Goal: Task Accomplishment & Management: Use online tool/utility

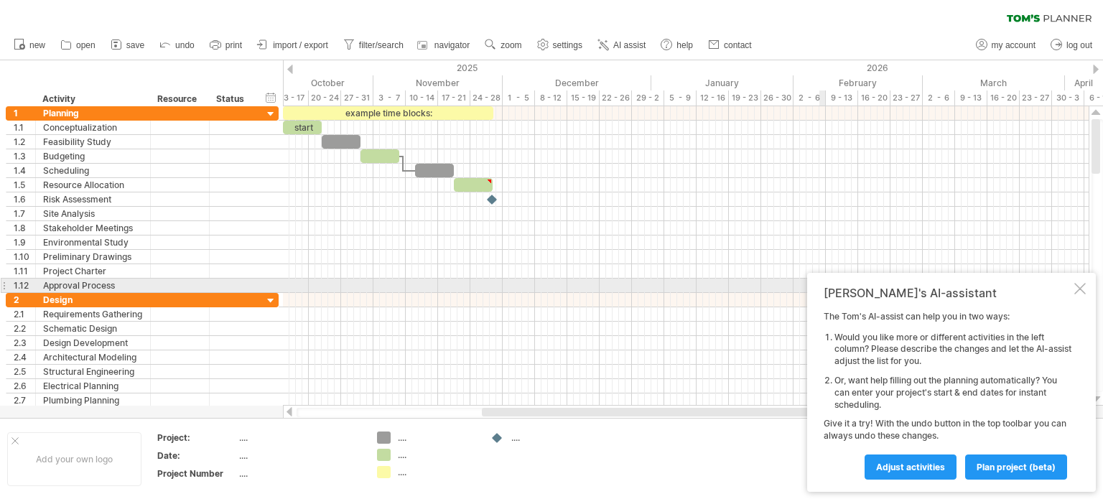
click at [1080, 292] on div at bounding box center [1079, 288] width 11 height 11
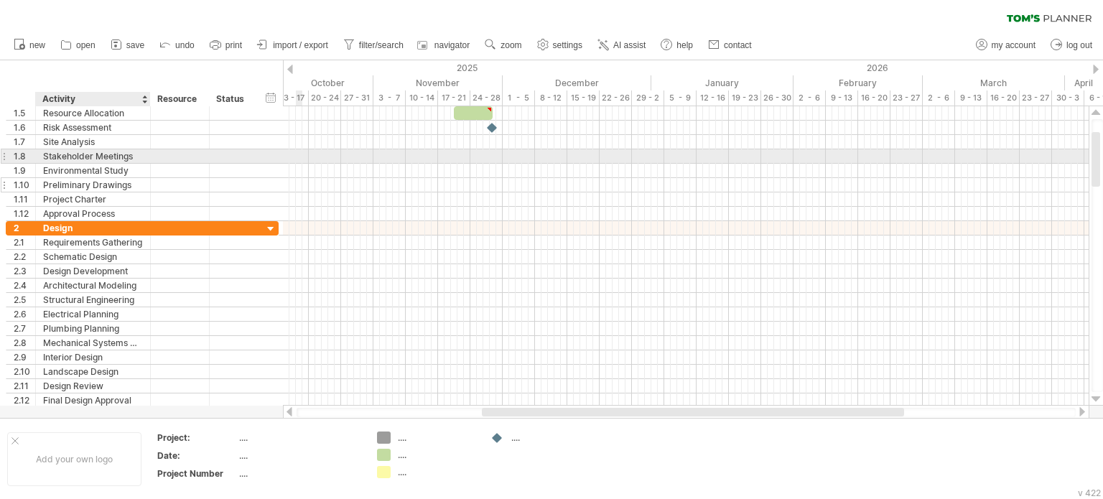
drag, startPoint x: 80, startPoint y: 161, endPoint x: 80, endPoint y: 179, distance: 18.0
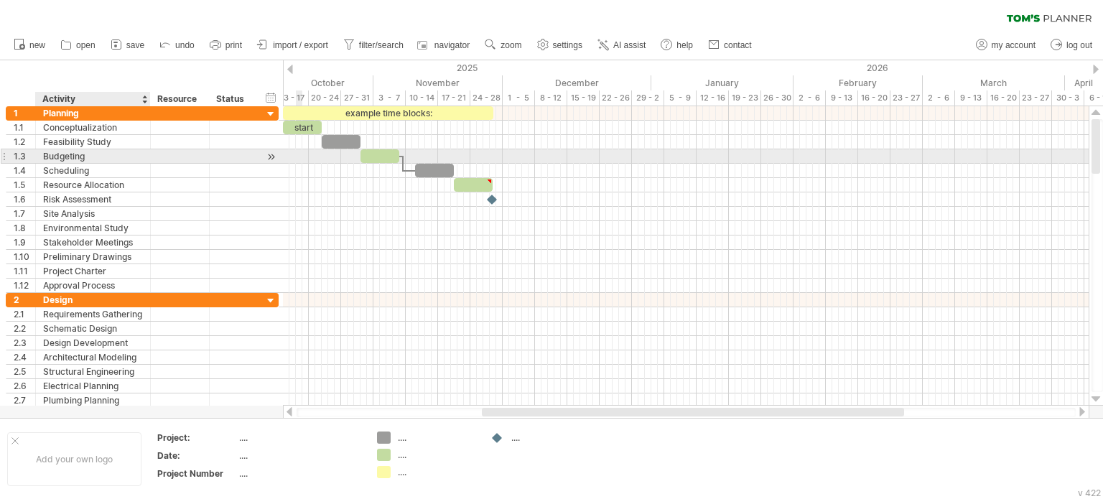
click at [65, 151] on div "Budgeting" at bounding box center [93, 156] width 100 height 14
click at [86, 126] on div "Conceptualization" at bounding box center [93, 128] width 100 height 14
click at [91, 199] on div "Risk Assessment" at bounding box center [93, 199] width 100 height 14
click at [88, 126] on div "Conceptualization" at bounding box center [93, 128] width 100 height 14
click at [117, 236] on div "Stakeholder Meetings" at bounding box center [93, 243] width 100 height 14
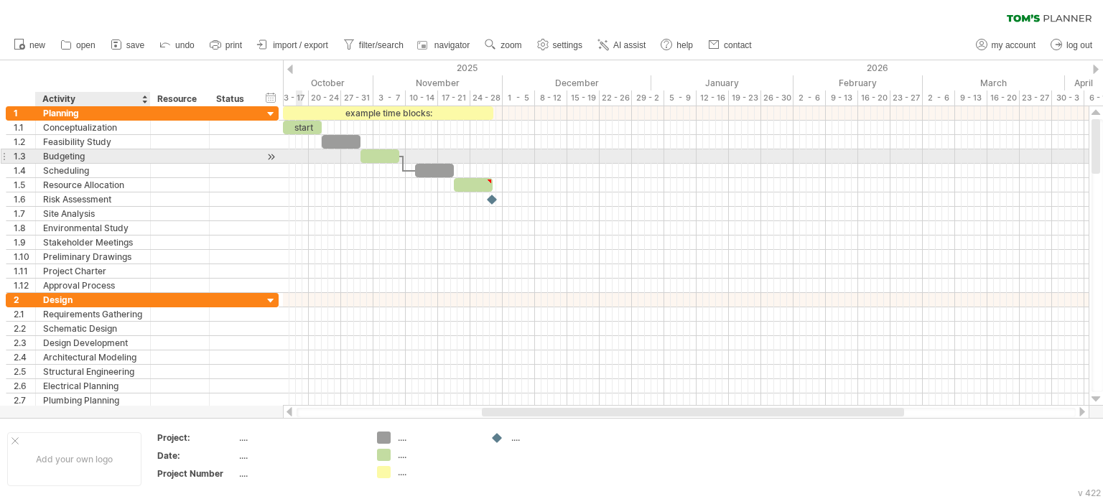
click at [293, 307] on div at bounding box center [686, 314] width 806 height 14
click at [391, 412] on div at bounding box center [686, 412] width 779 height 9
click at [661, 293] on div at bounding box center [686, 300] width 806 height 14
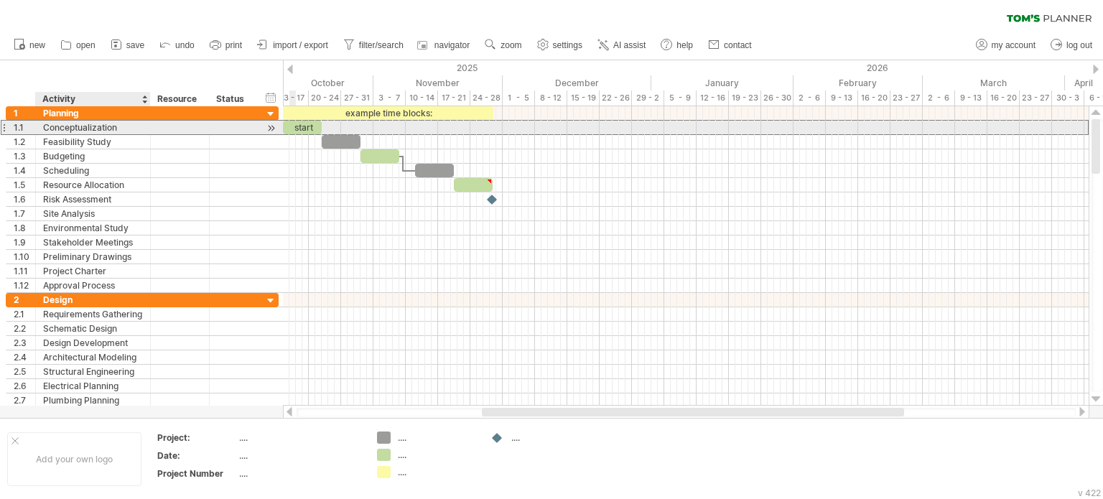
click at [60, 130] on div "Conceptualization" at bounding box center [93, 128] width 100 height 14
click at [0, 0] on input "**********" at bounding box center [0, 0] width 0 height 0
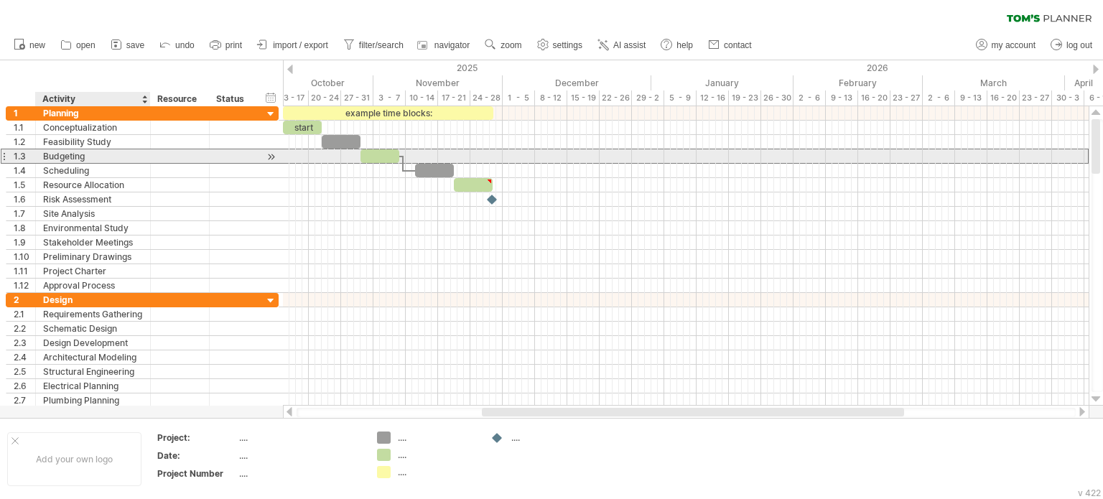
click at [116, 162] on div "Budgeting" at bounding box center [93, 156] width 100 height 14
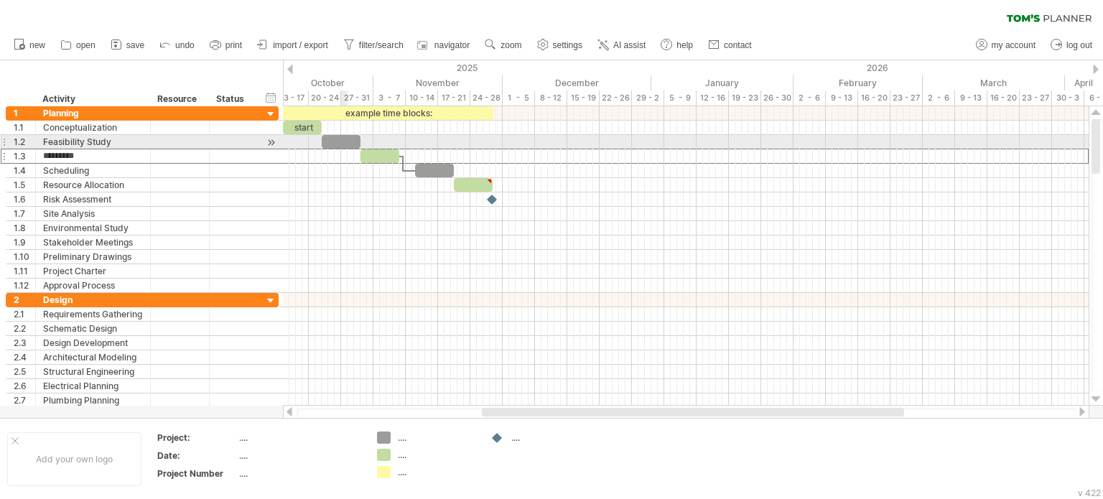
click at [341, 140] on div at bounding box center [341, 142] width 39 height 14
click at [343, 140] on div at bounding box center [341, 142] width 39 height 14
